Goal: Find contact information: Find contact information

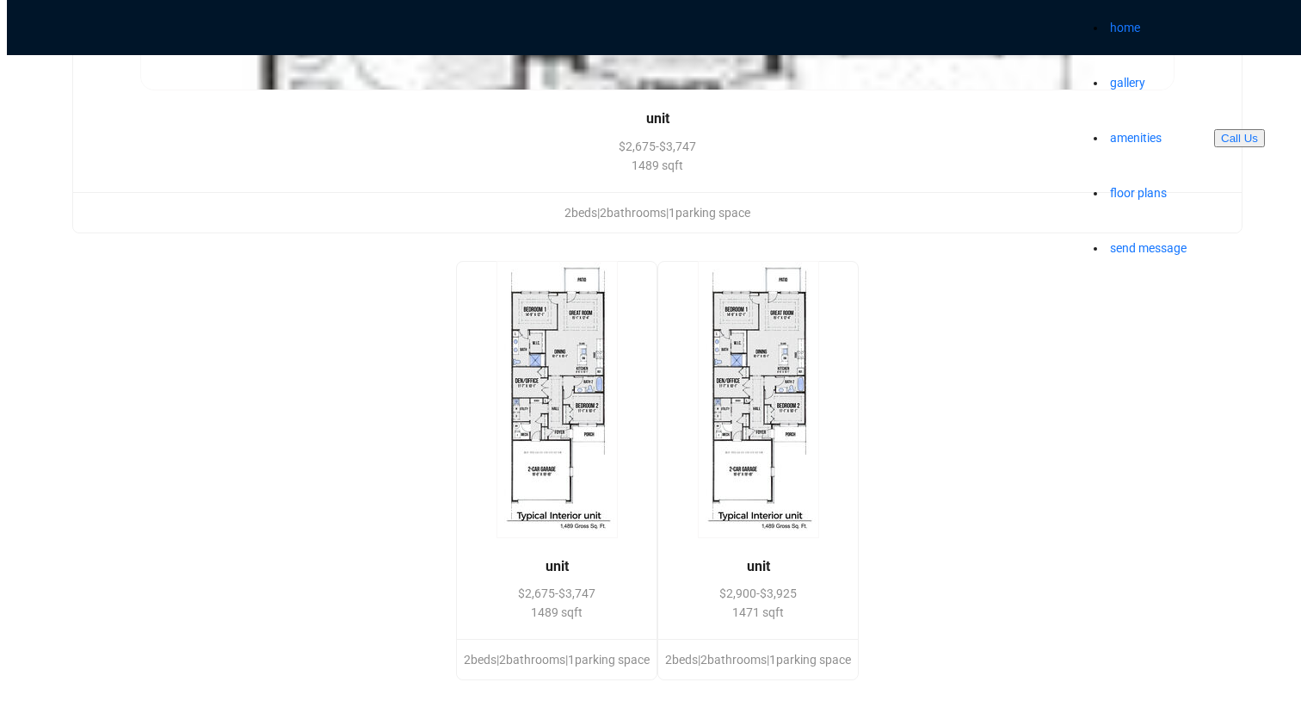
scroll to position [2765, 0]
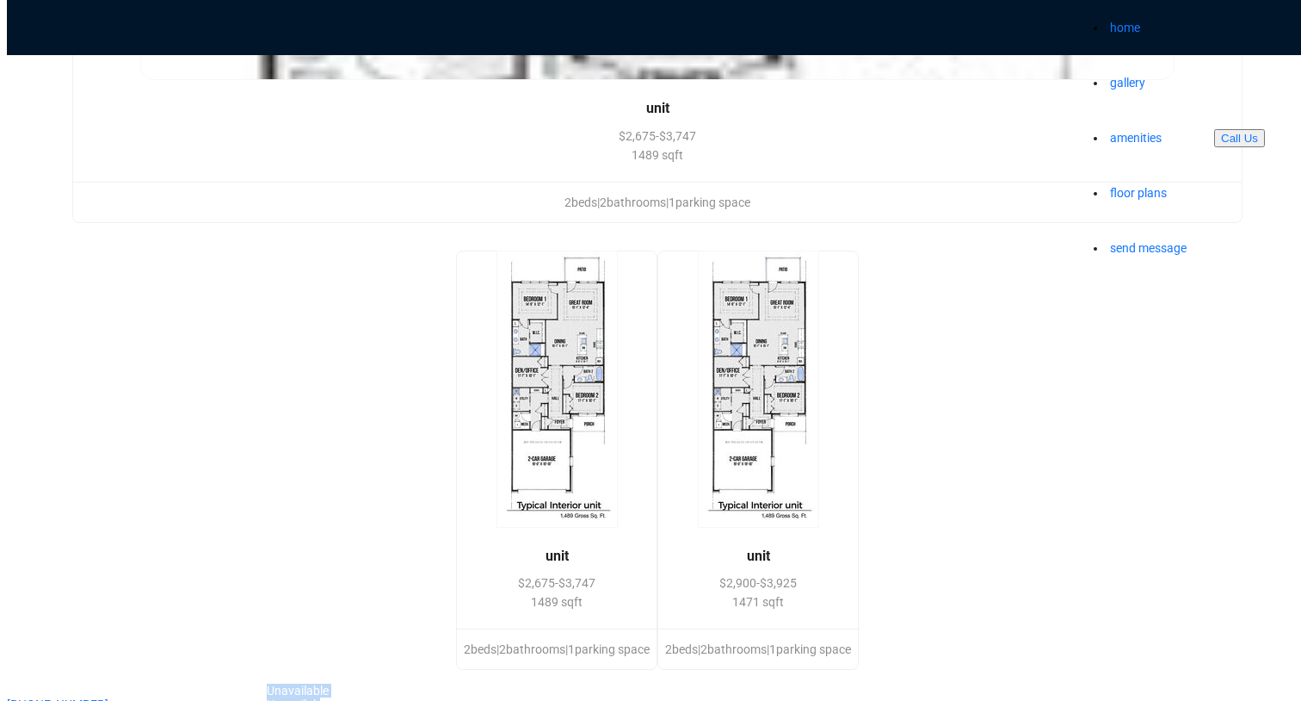
drag, startPoint x: 748, startPoint y: 130, endPoint x: 812, endPoint y: 146, distance: 65.8
click at [362, 683] on div "Unavailable Unavailable" at bounding box center [297, 697] width 129 height 28
click at [753, 670] on div "Contact Call: (810) 339-8028 Address 10920 Pickerel Lk Dr, Brighton, MI 48116, …" at bounding box center [657, 690] width 1301 height 41
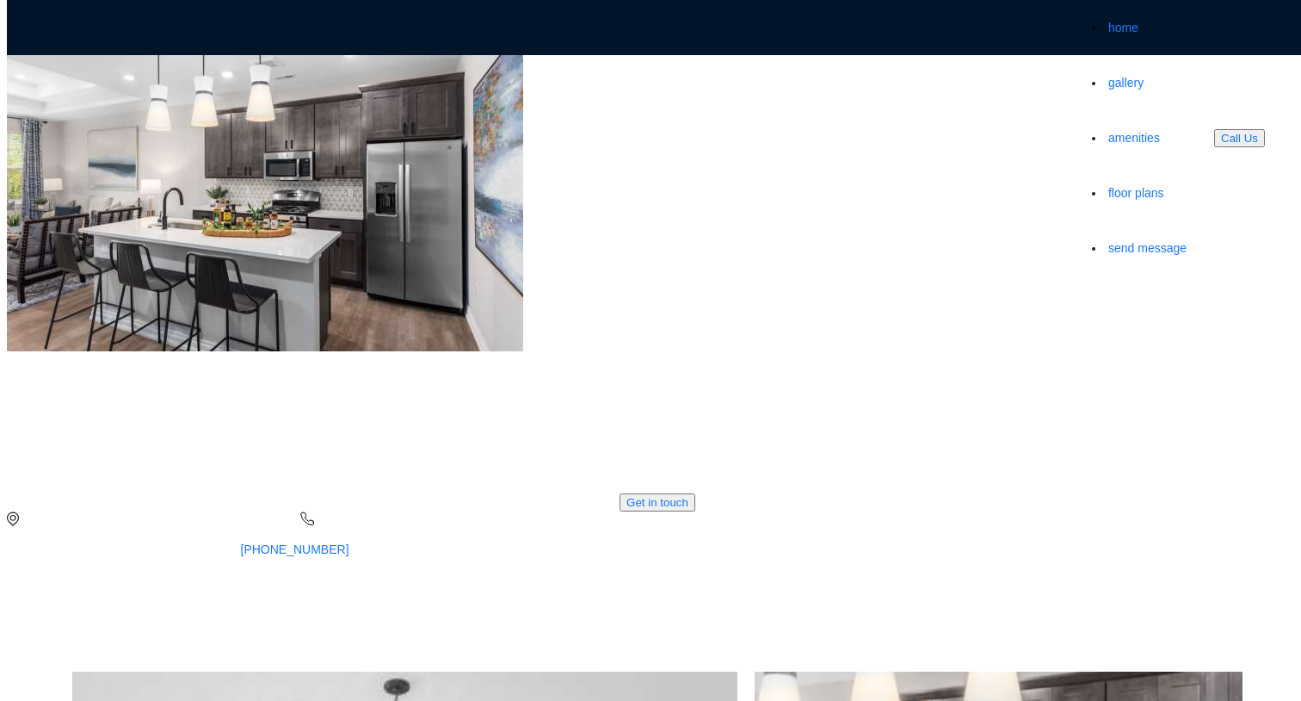
scroll to position [2765, 0]
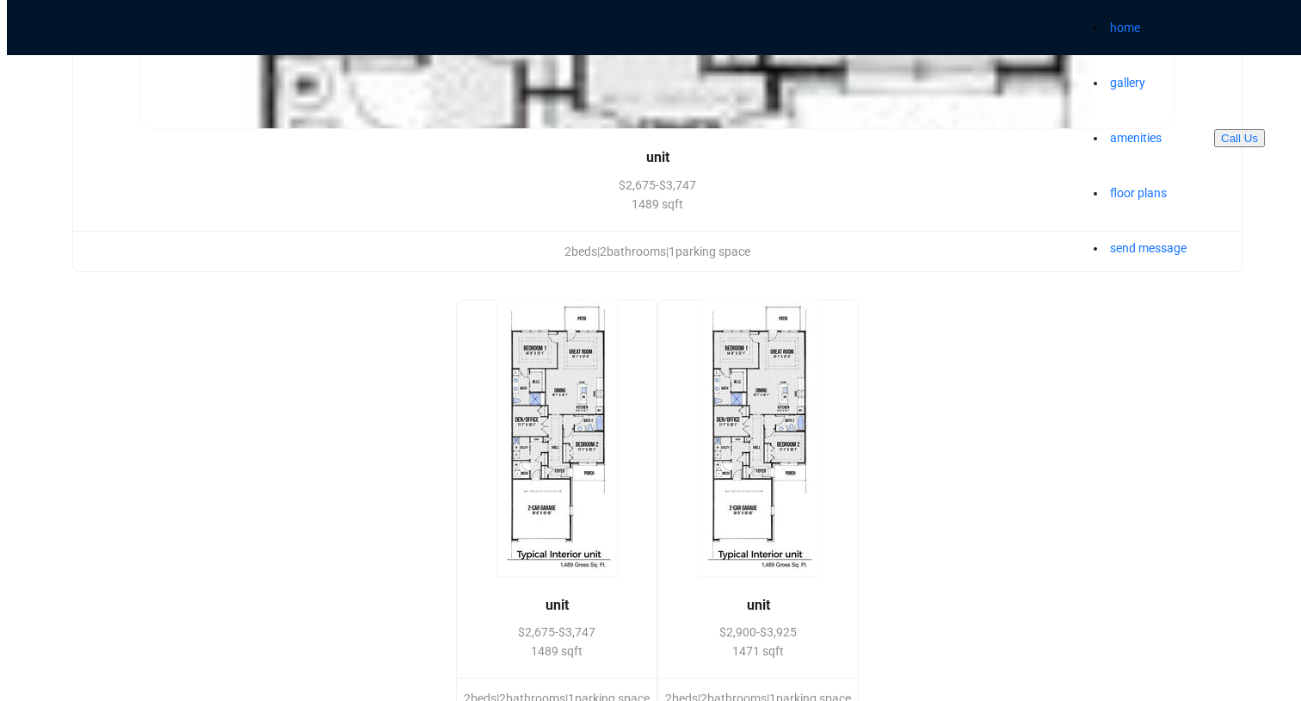
scroll to position [2713, 0]
